Goal: Check status: Check status

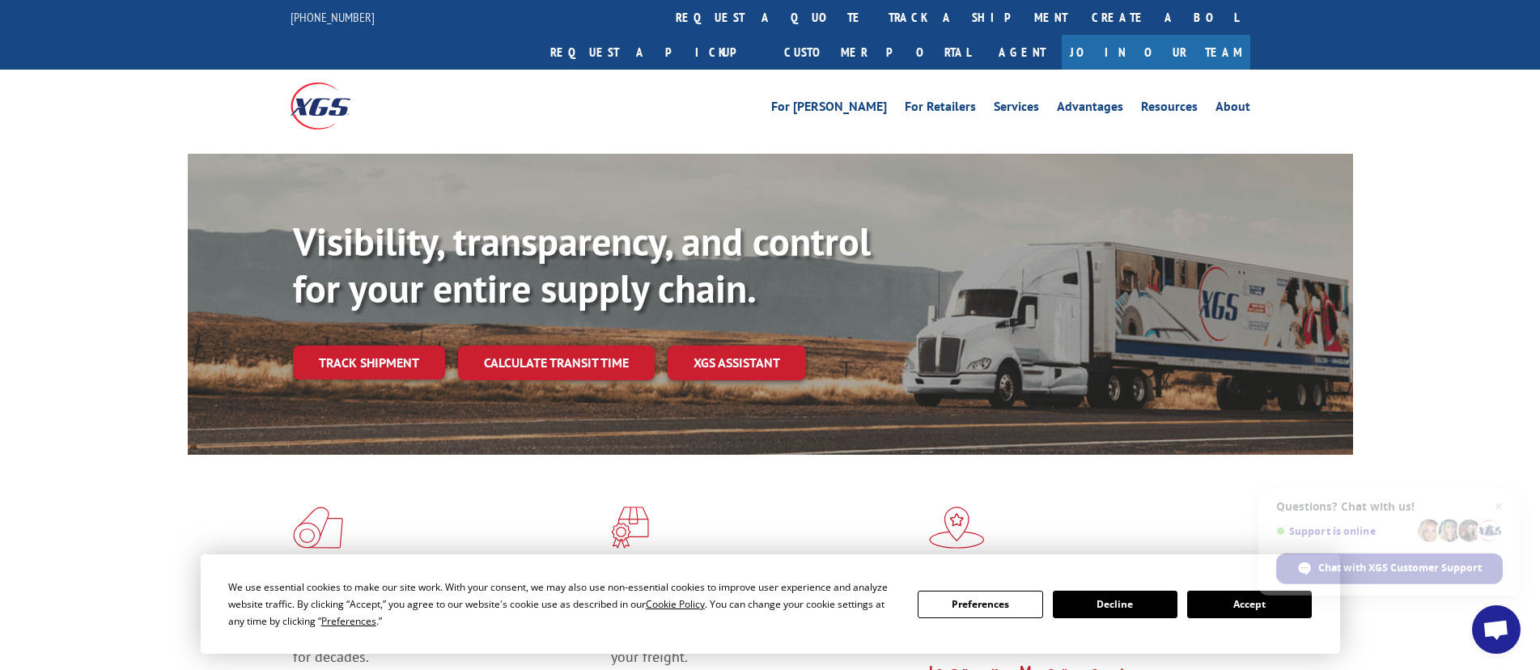
click at [814, 507] on button "Accept" at bounding box center [1249, 605] width 125 height 28
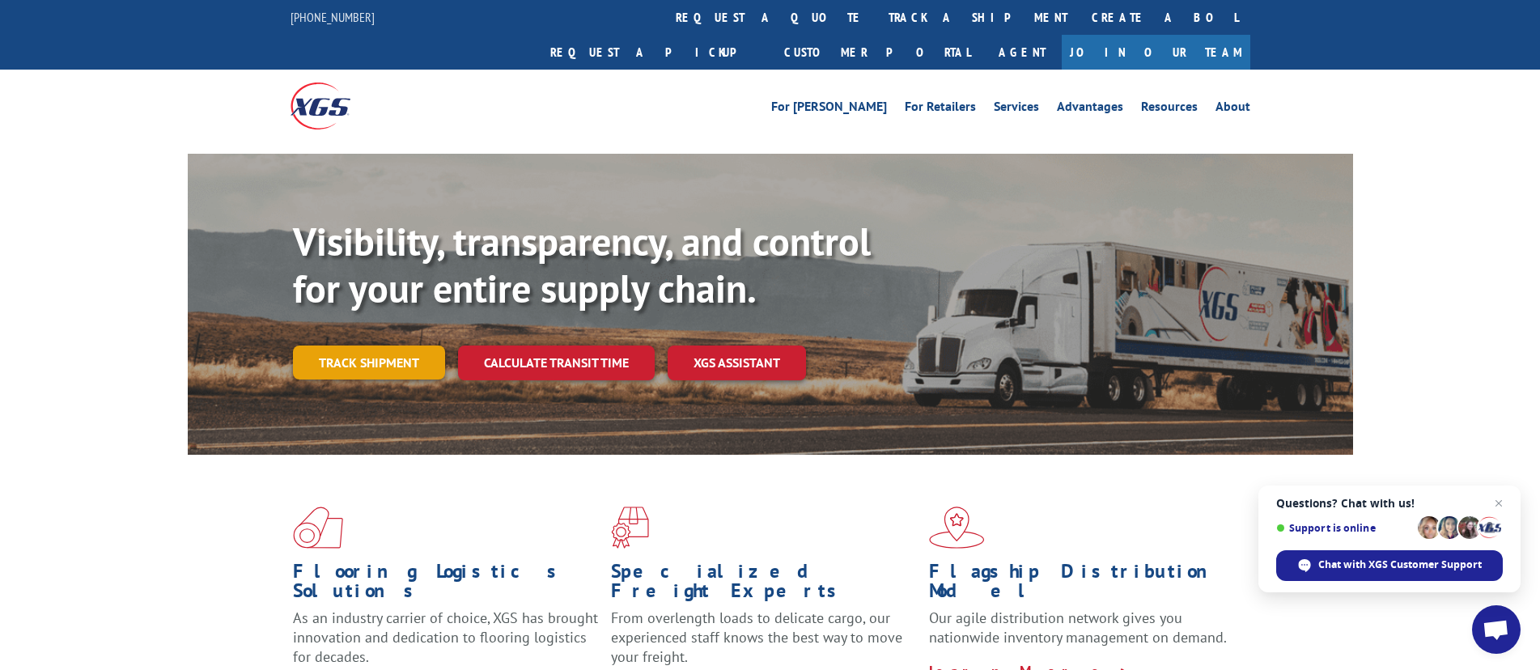
click at [433, 346] on link "Track shipment" at bounding box center [369, 363] width 152 height 34
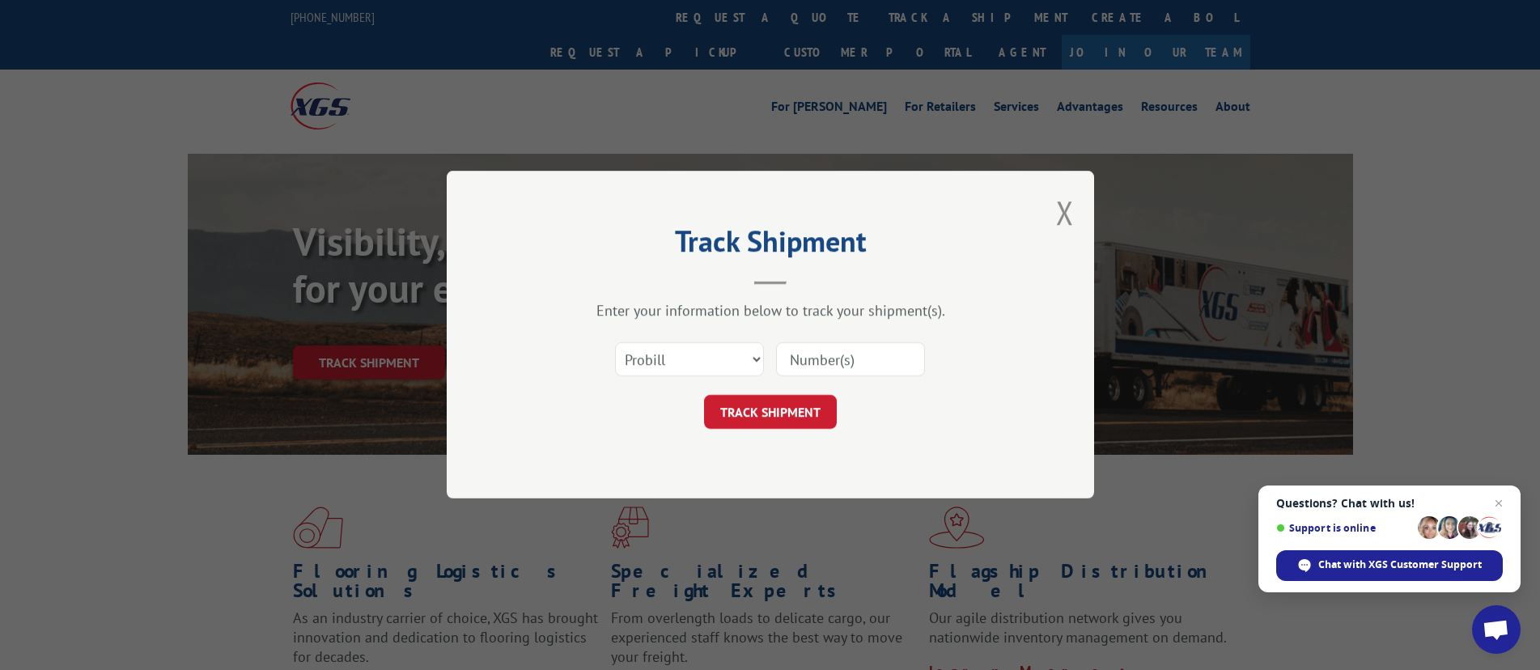
click at [814, 367] on input at bounding box center [850, 360] width 149 height 34
paste input "17261502"
type input "17261502"
click at [787, 418] on button "TRACK SHIPMENT" at bounding box center [770, 413] width 133 height 34
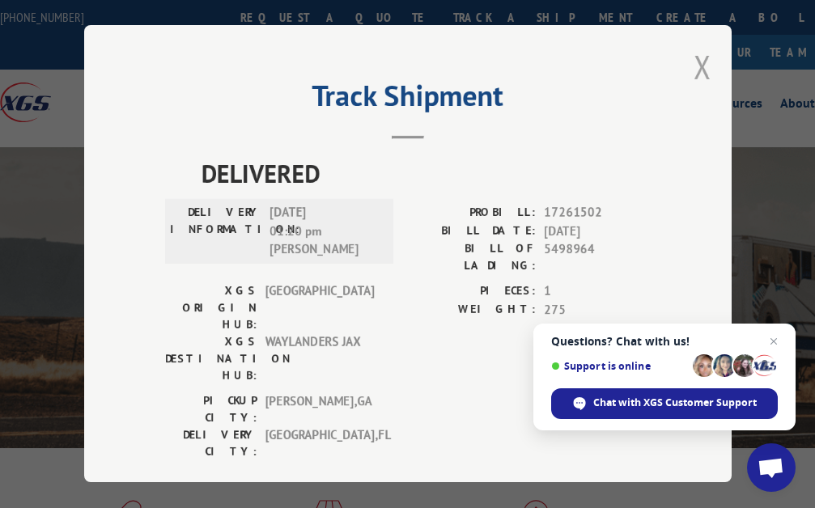
click at [703, 62] on button "Close modal" at bounding box center [703, 66] width 18 height 43
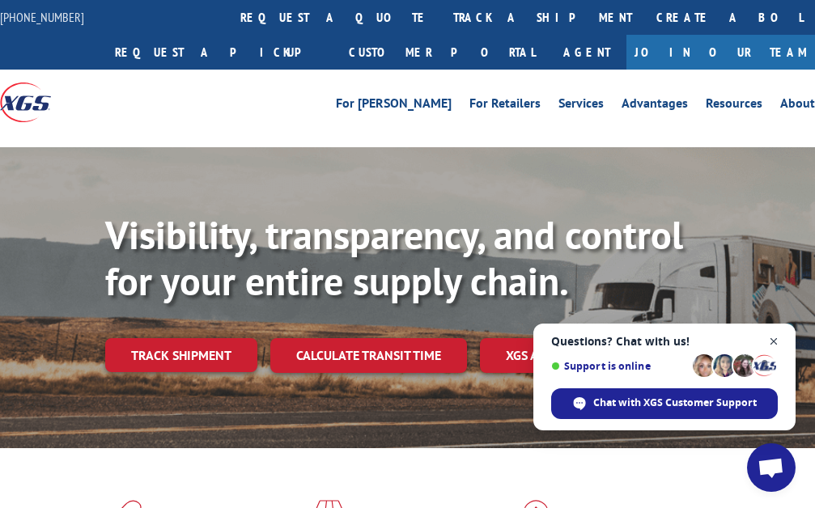
click at [777, 341] on span "Close chat" at bounding box center [774, 342] width 20 height 20
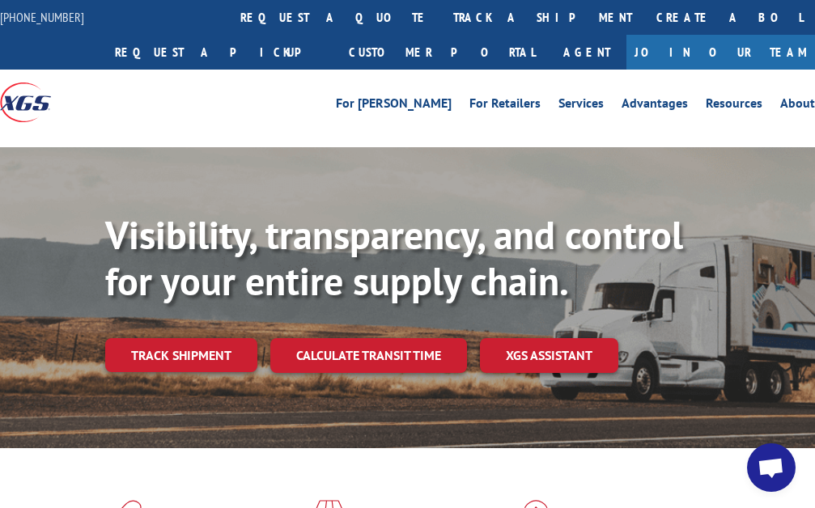
click at [30, 154] on div "Visibility, transparency, and control for your entire supply chain. Track shipm…" at bounding box center [407, 313] width 815 height 333
